Goal: Task Accomplishment & Management: Manage account settings

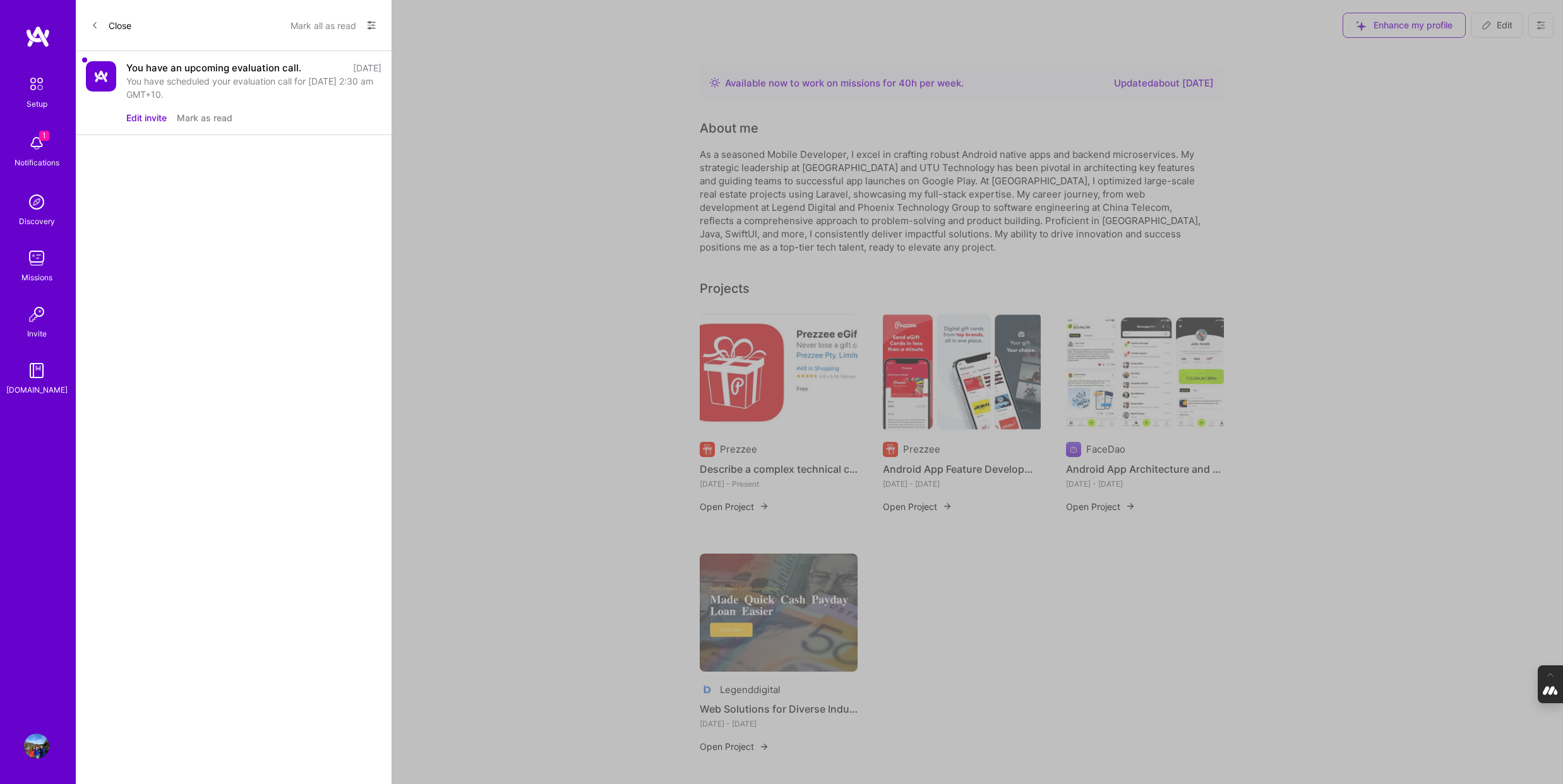
click at [159, 119] on button "Edit invite" at bounding box center [146, 117] width 41 height 13
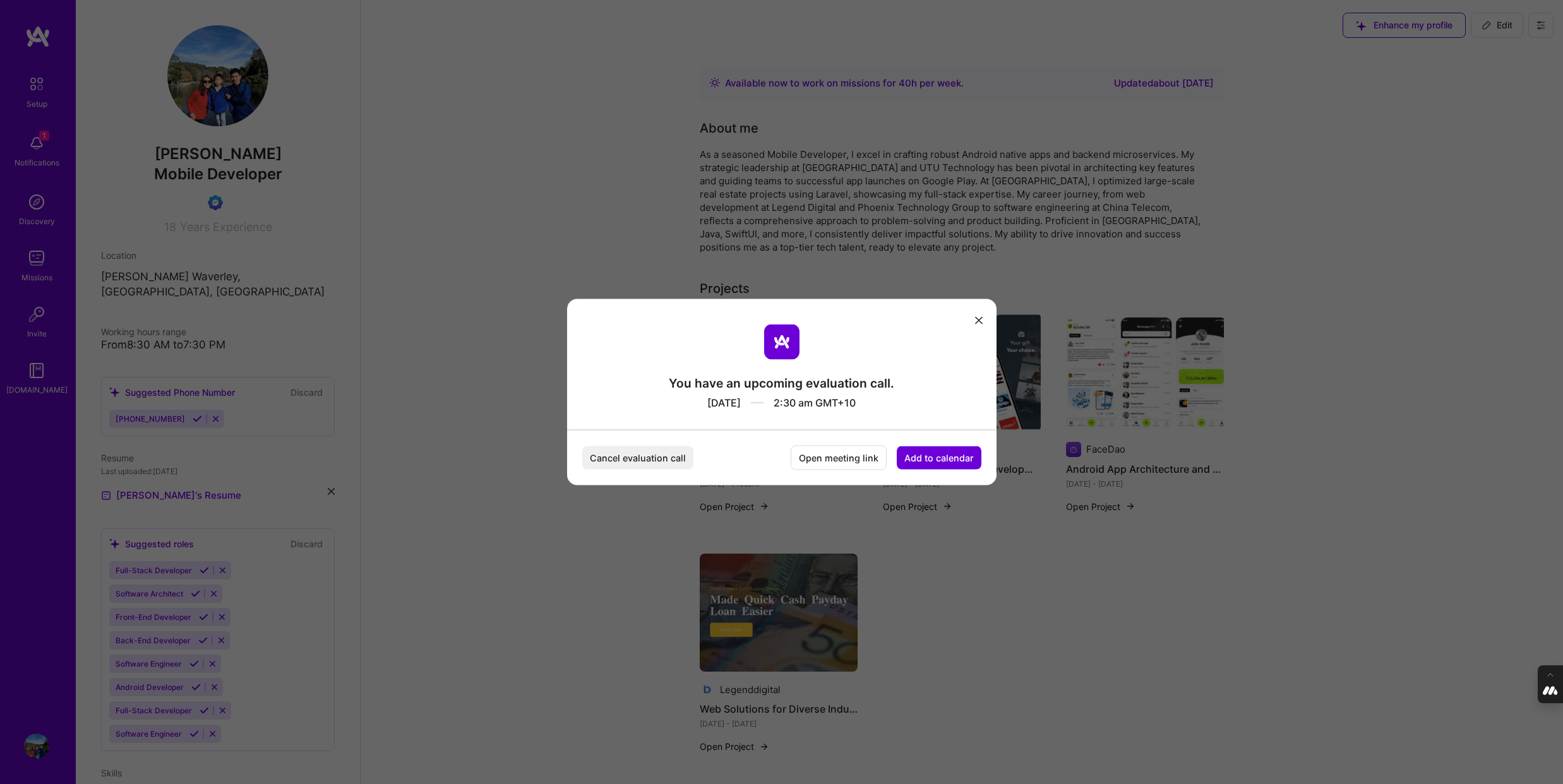
click at [942, 457] on button "Add to calendar" at bounding box center [939, 458] width 84 height 23
click at [947, 365] on div "Google Calendar" at bounding box center [923, 362] width 105 height 25
click at [977, 318] on icon "modal" at bounding box center [978, 319] width 7 height 7
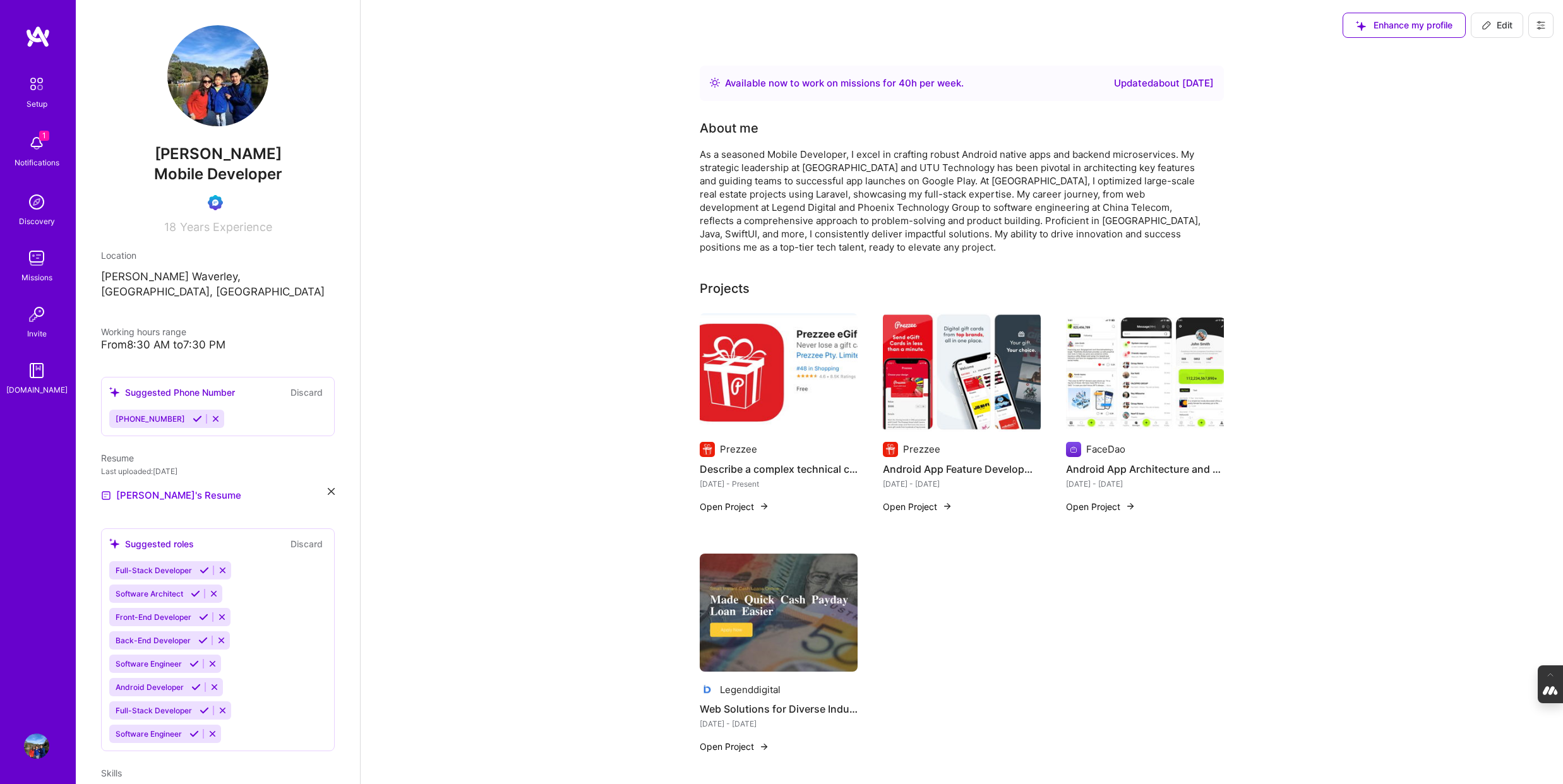
click at [1547, 19] on button at bounding box center [1541, 25] width 26 height 26
click at [1487, 122] on button "Log Out" at bounding box center [1506, 118] width 94 height 32
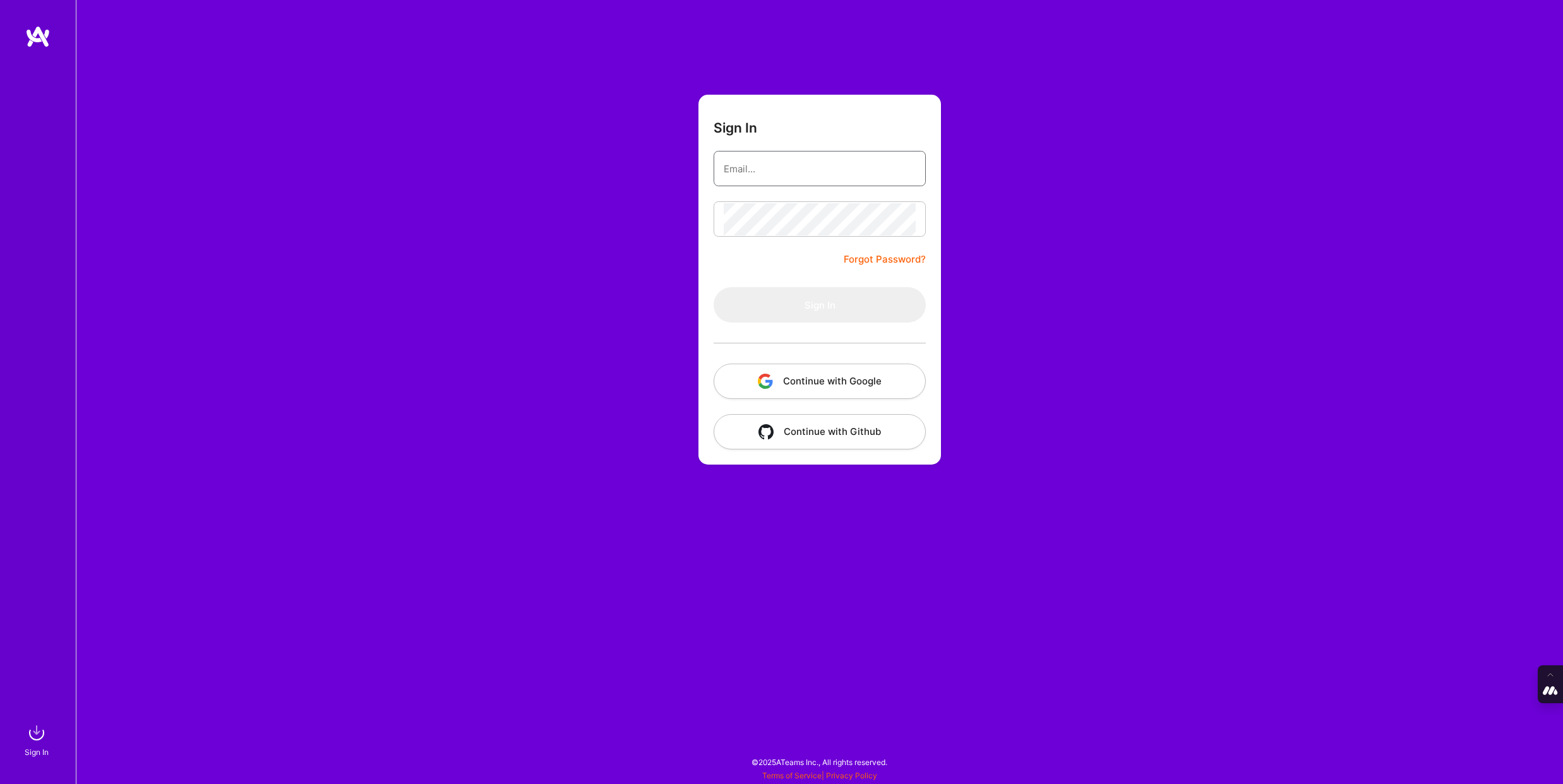
click at [776, 155] on input "email" at bounding box center [820, 169] width 192 height 32
type input "[PERSON_NAME][EMAIL_ADDRESS][DOMAIN_NAME]"
click at [807, 379] on button "Continue with Google" at bounding box center [819, 381] width 212 height 36
